Goal: Information Seeking & Learning: Understand process/instructions

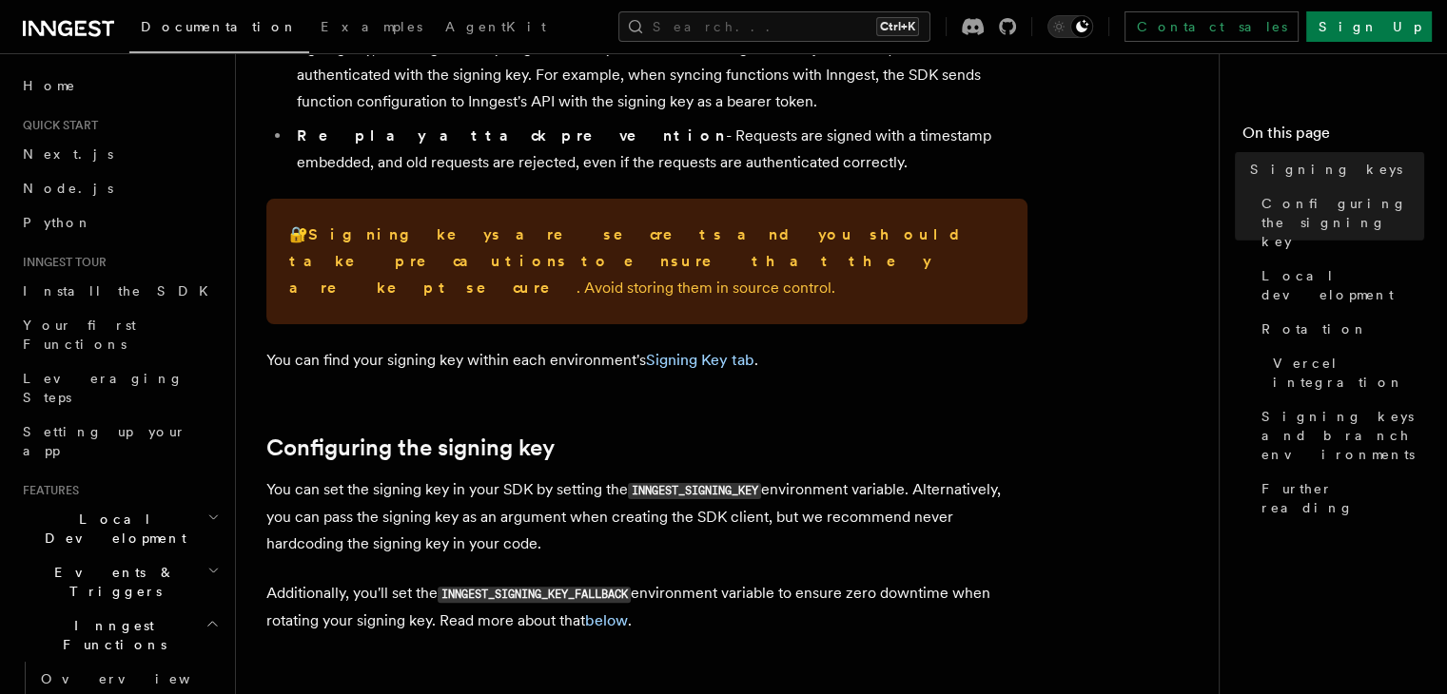
scroll to position [331, 0]
drag, startPoint x: 337, startPoint y: 463, endPoint x: 576, endPoint y: 476, distance: 240.0
click at [576, 476] on p "You can set the signing key in your SDK by setting the INNGEST_SIGNING_KEY envi…" at bounding box center [646, 516] width 761 height 81
click at [509, 520] on p "You can set the signing key in your SDK by setting the INNGEST_SIGNING_KEY envi…" at bounding box center [646, 516] width 761 height 81
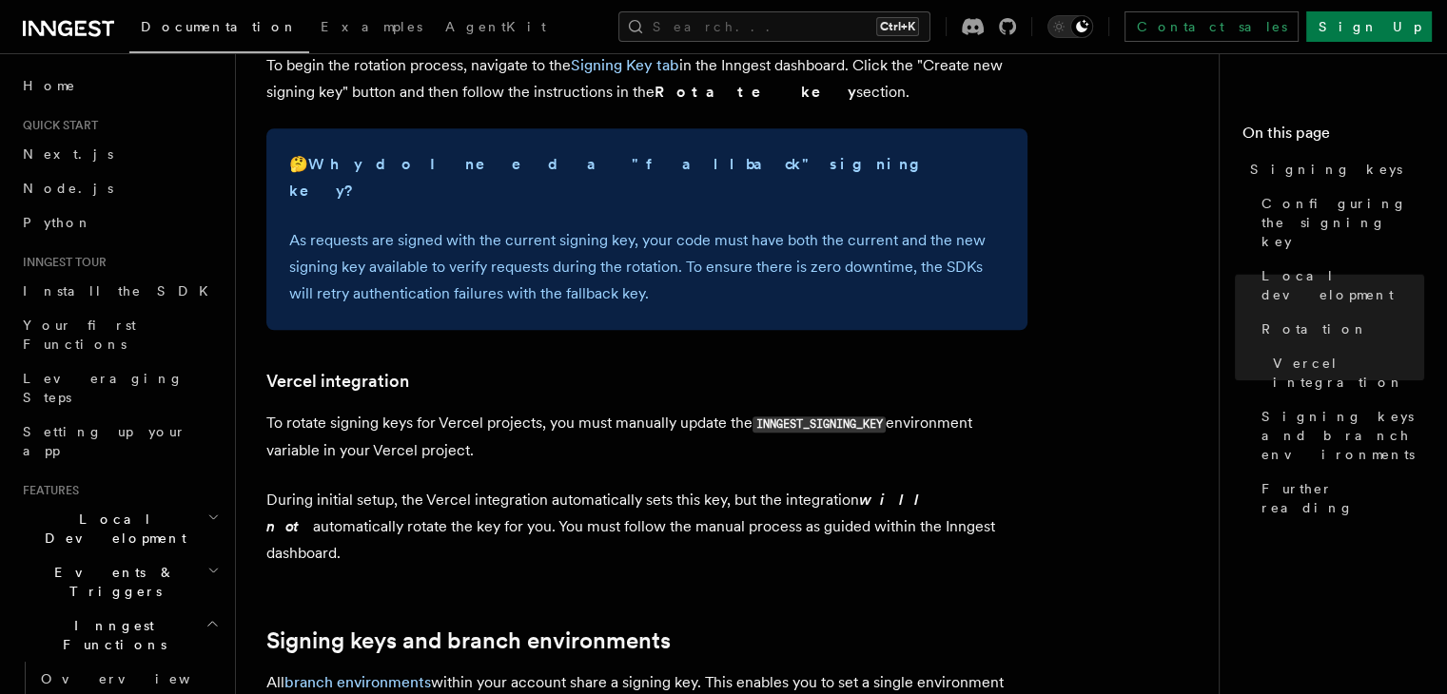
scroll to position [1650, 0]
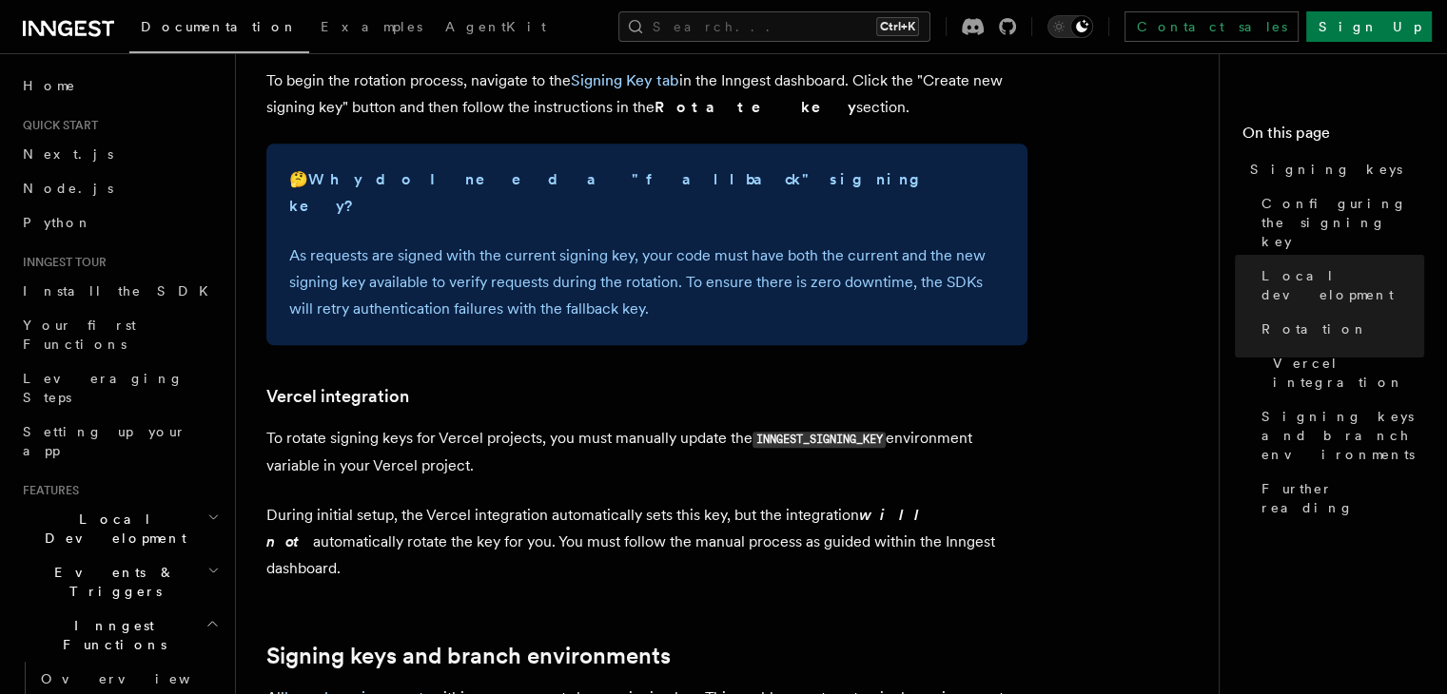
click at [853, 432] on code "INNGEST_SIGNING_KEY" at bounding box center [818, 440] width 133 height 16
click at [465, 502] on p "During initial setup, the Vercel integration automatically sets this key, but t…" at bounding box center [646, 542] width 761 height 80
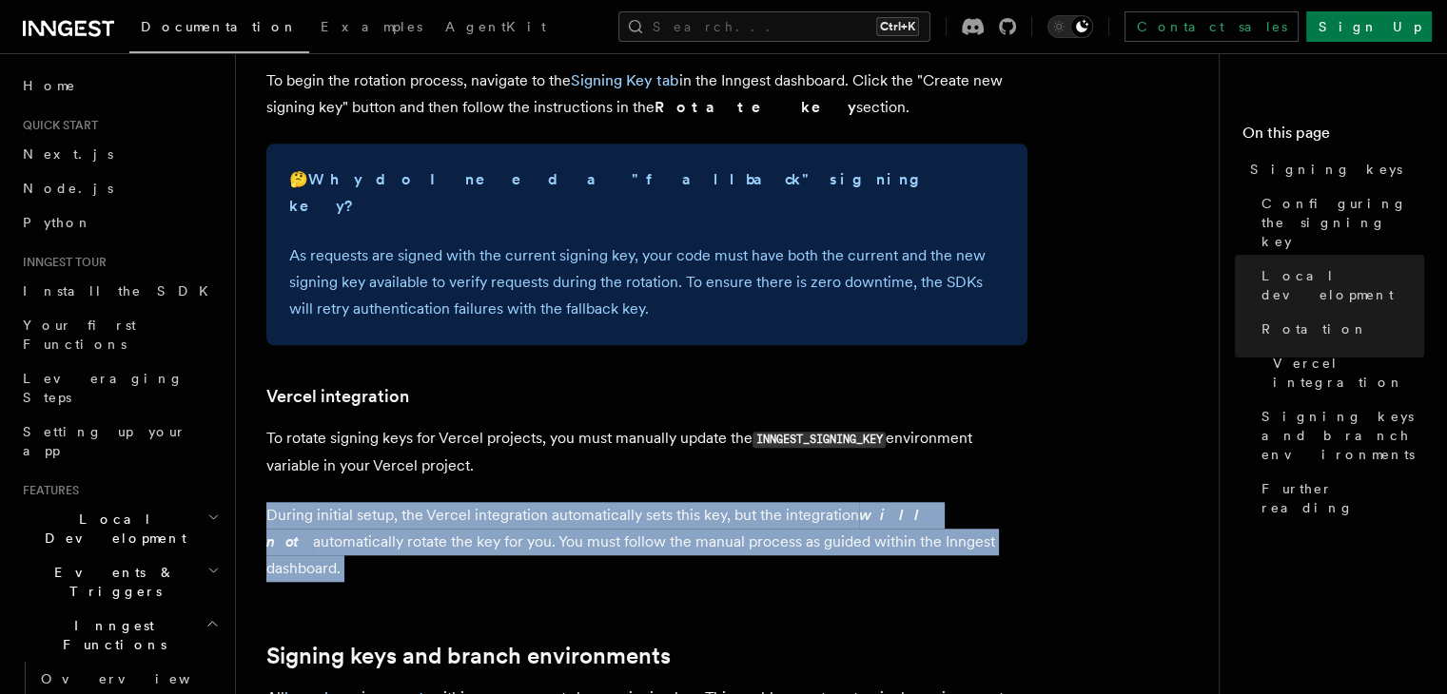
click at [465, 502] on p "During initial setup, the Vercel integration automatically sets this key, but t…" at bounding box center [646, 542] width 761 height 80
click at [585, 502] on p "During initial setup, the Vercel integration automatically sets this key, but t…" at bounding box center [646, 542] width 761 height 80
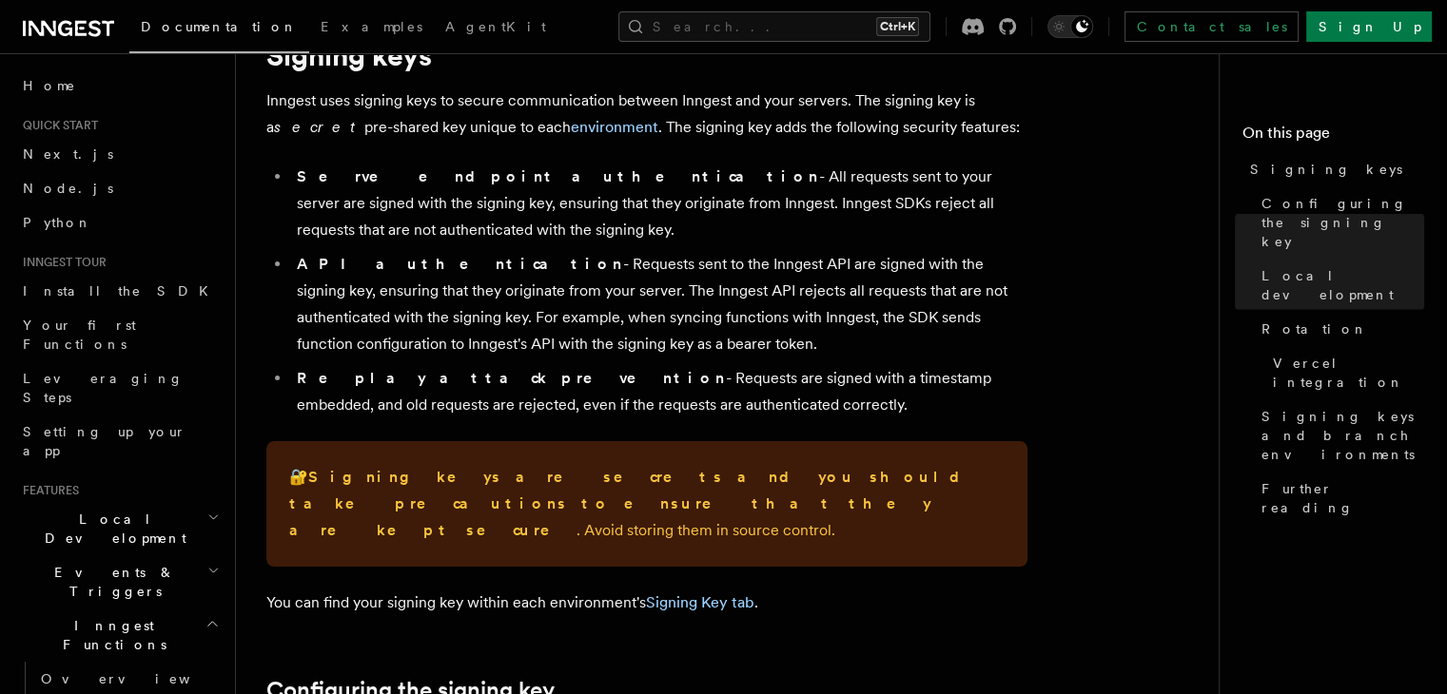
scroll to position [0, 0]
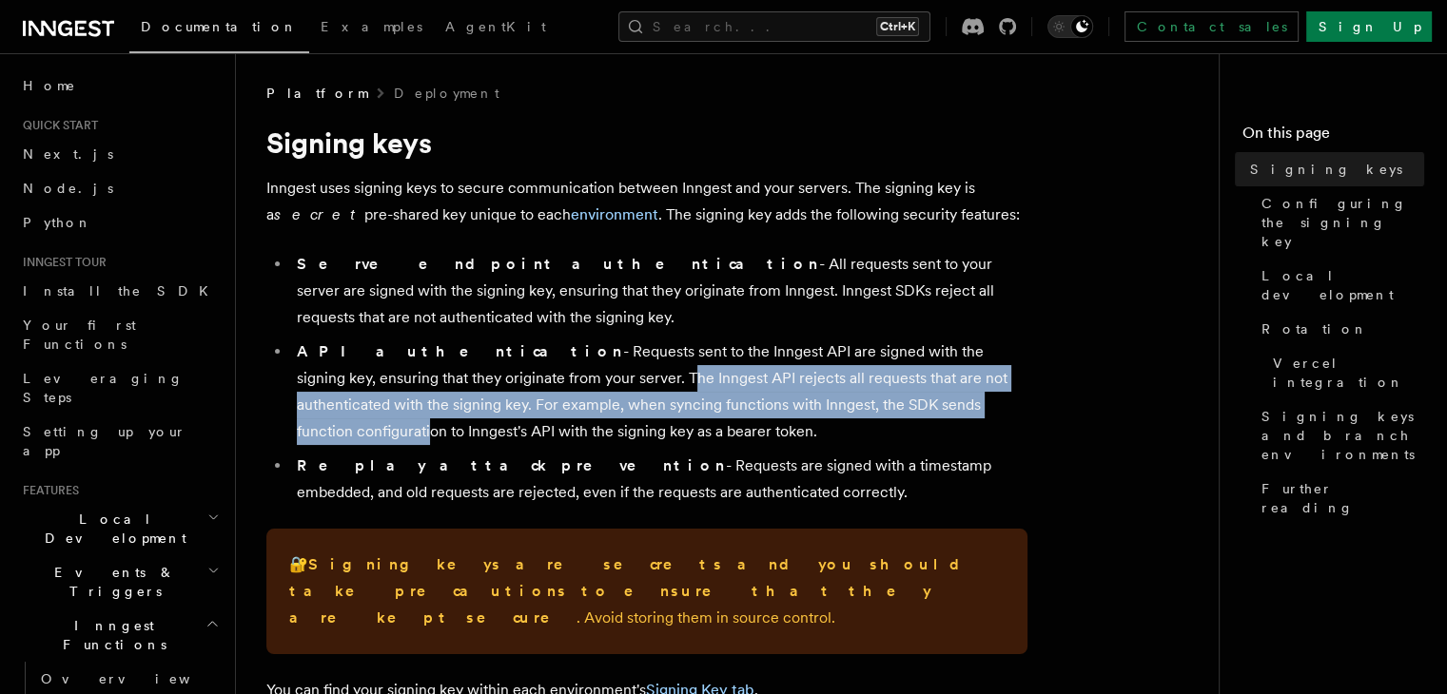
drag, startPoint x: 480, startPoint y: 378, endPoint x: 902, endPoint y: 401, distance: 422.0
click at [902, 401] on li "API authentication - Requests sent to the Inngest API are signed with the signi…" at bounding box center [659, 392] width 736 height 107
click at [670, 372] on li "API authentication - Requests sent to the Inngest API are signed with the signi…" at bounding box center [659, 392] width 736 height 107
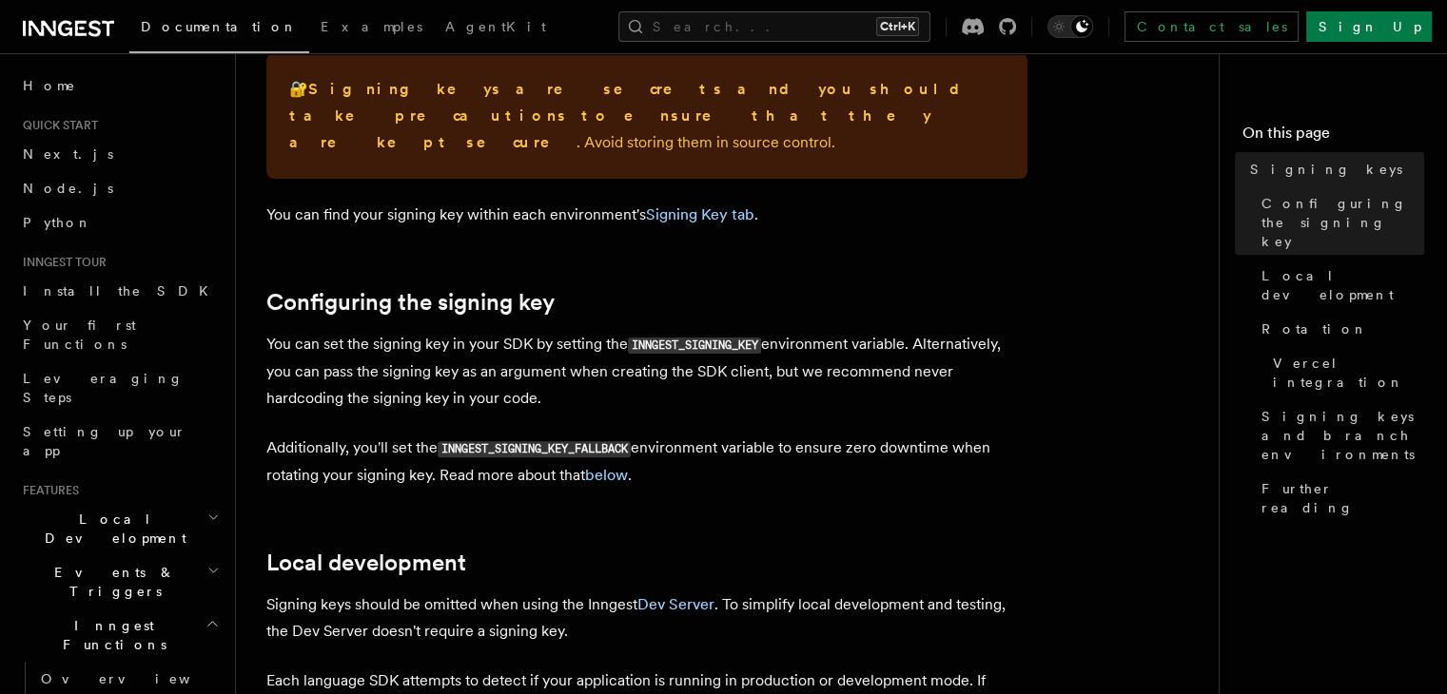
scroll to position [841, 0]
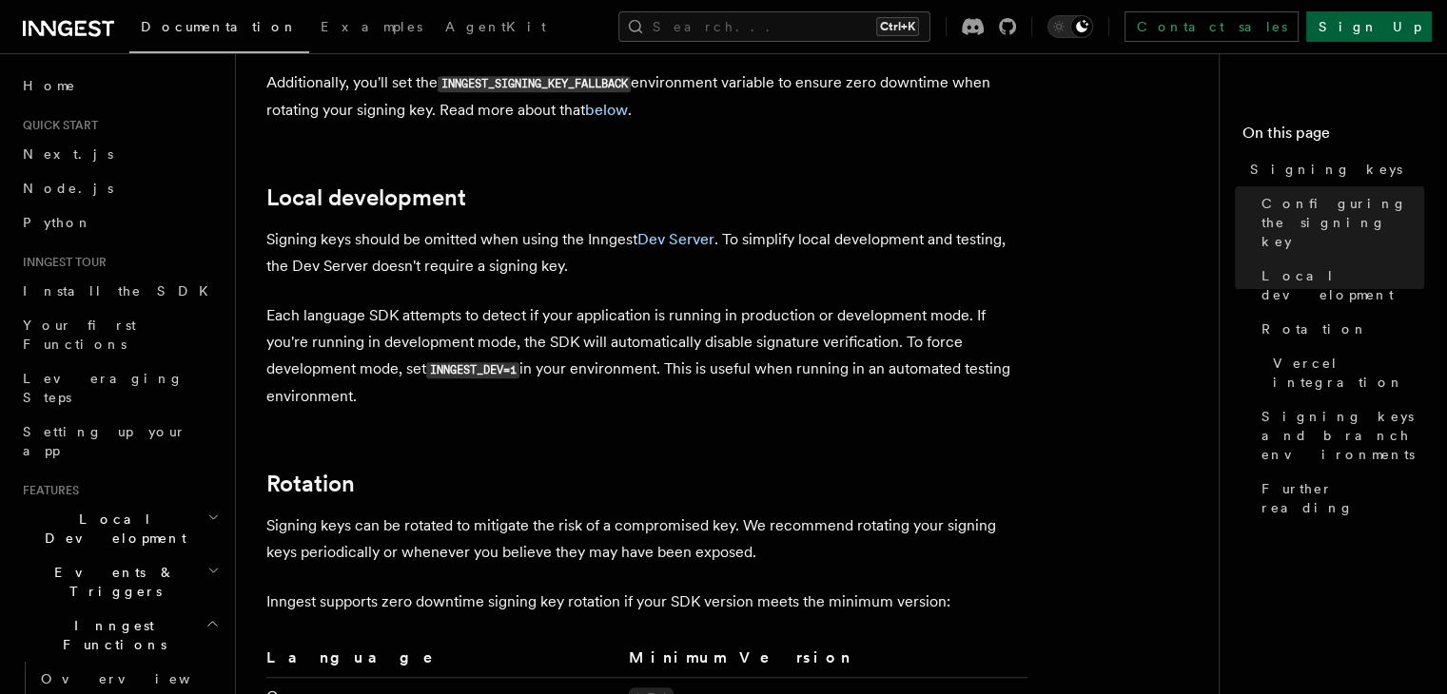
click at [1414, 29] on link "Sign Up" at bounding box center [1369, 26] width 126 height 30
